Goal: Task Accomplishment & Management: Use online tool/utility

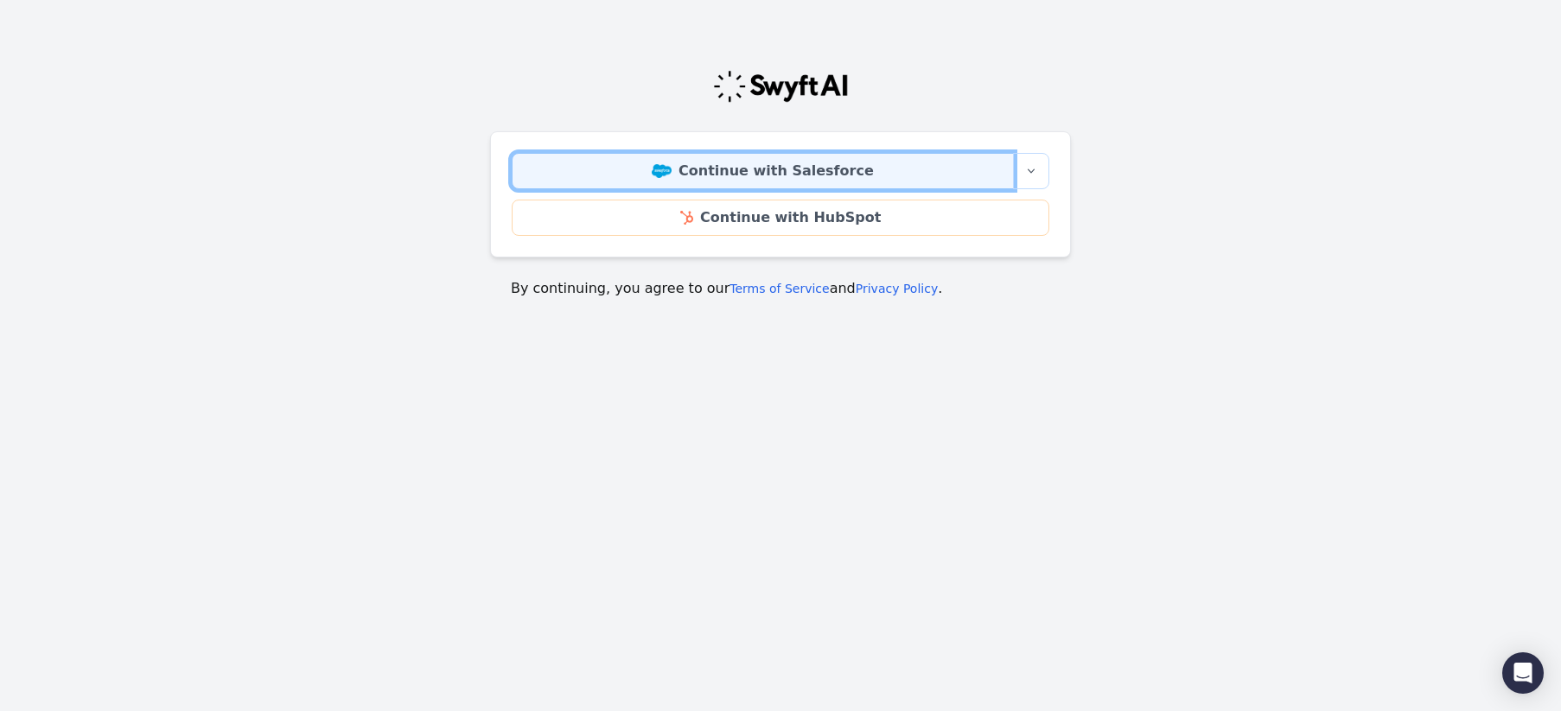
click at [954, 165] on link "Continue with Salesforce" at bounding box center [763, 171] width 502 height 36
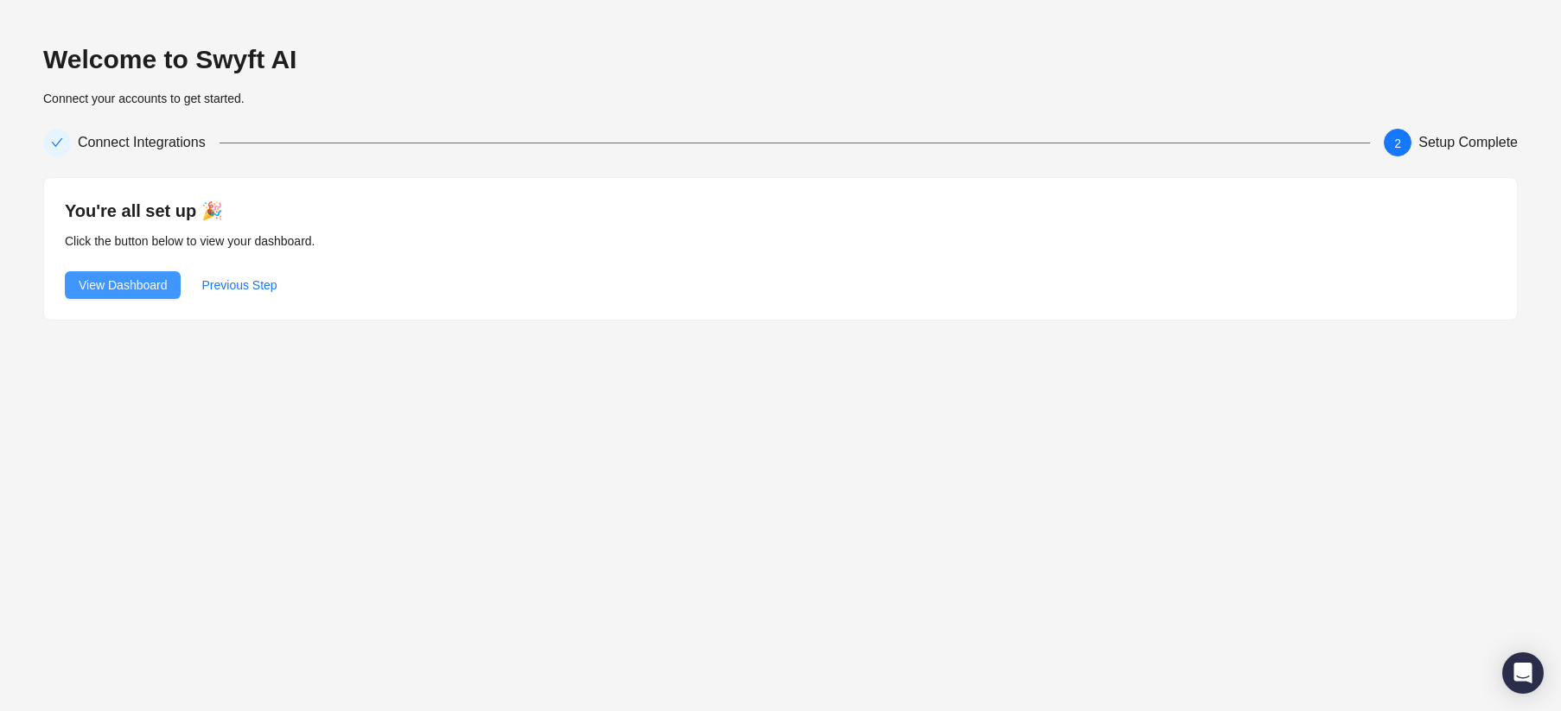
click at [128, 288] on span "View Dashboard" at bounding box center [123, 285] width 88 height 19
